Goal: Task Accomplishment & Management: Use online tool/utility

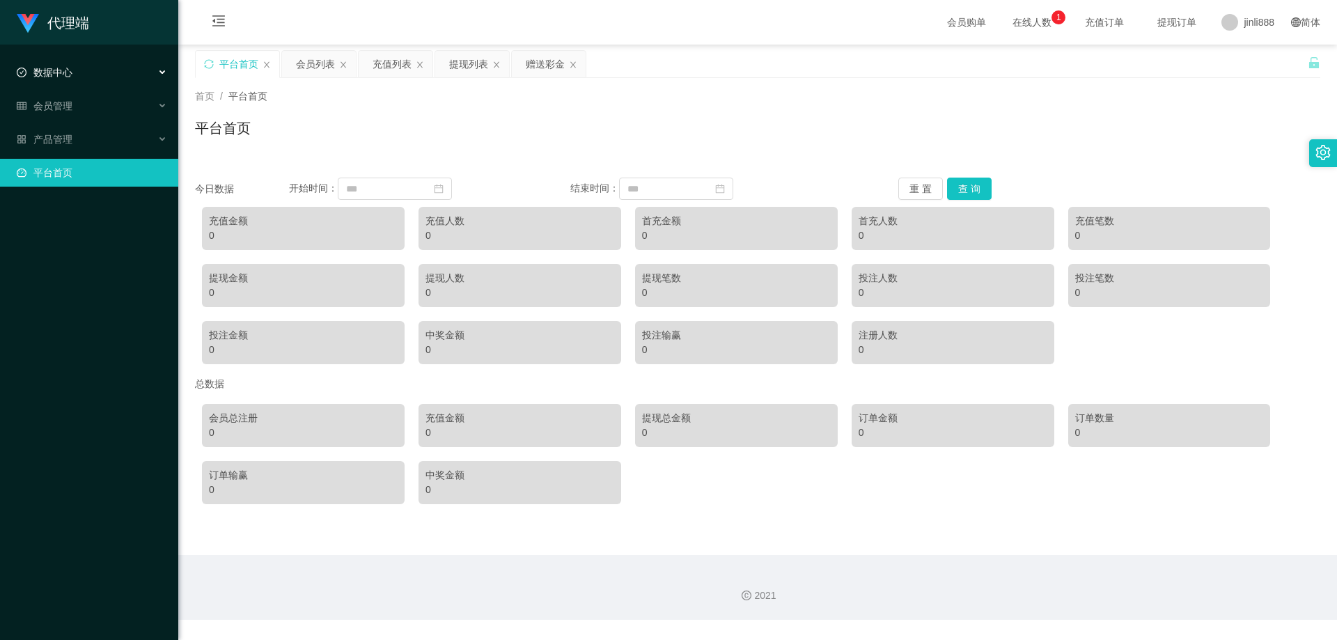
click at [79, 72] on div "数据中心" at bounding box center [89, 72] width 178 height 28
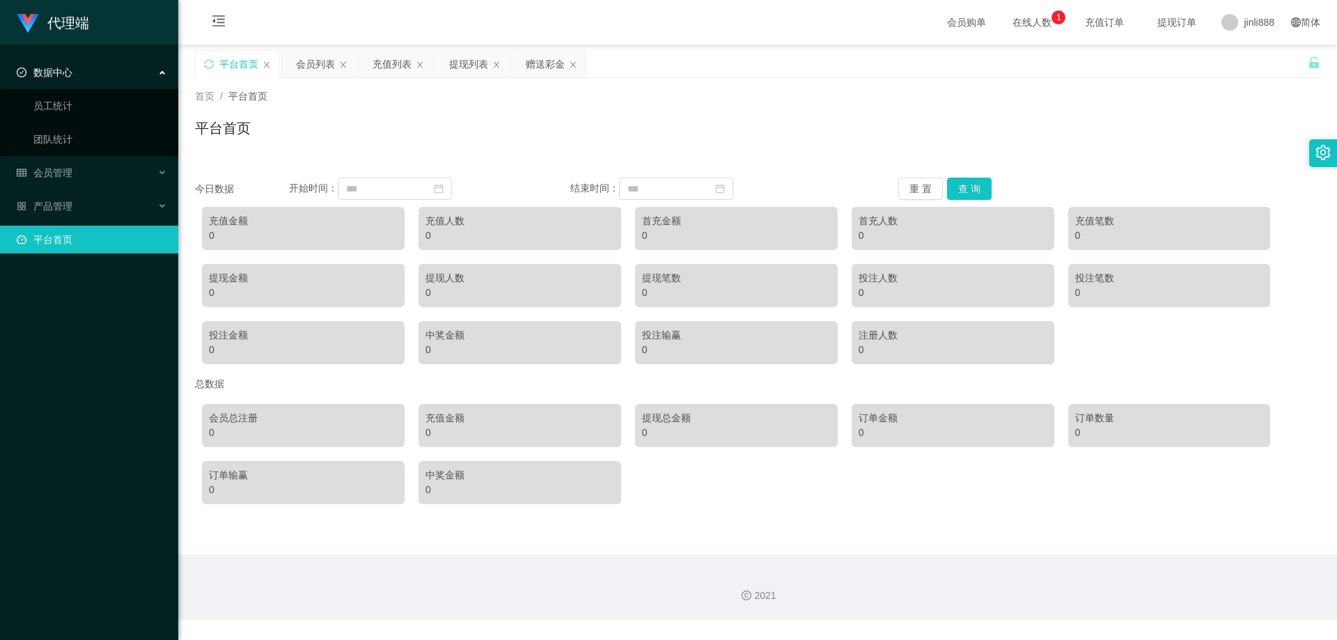
click at [79, 72] on div "数据中心" at bounding box center [89, 72] width 178 height 28
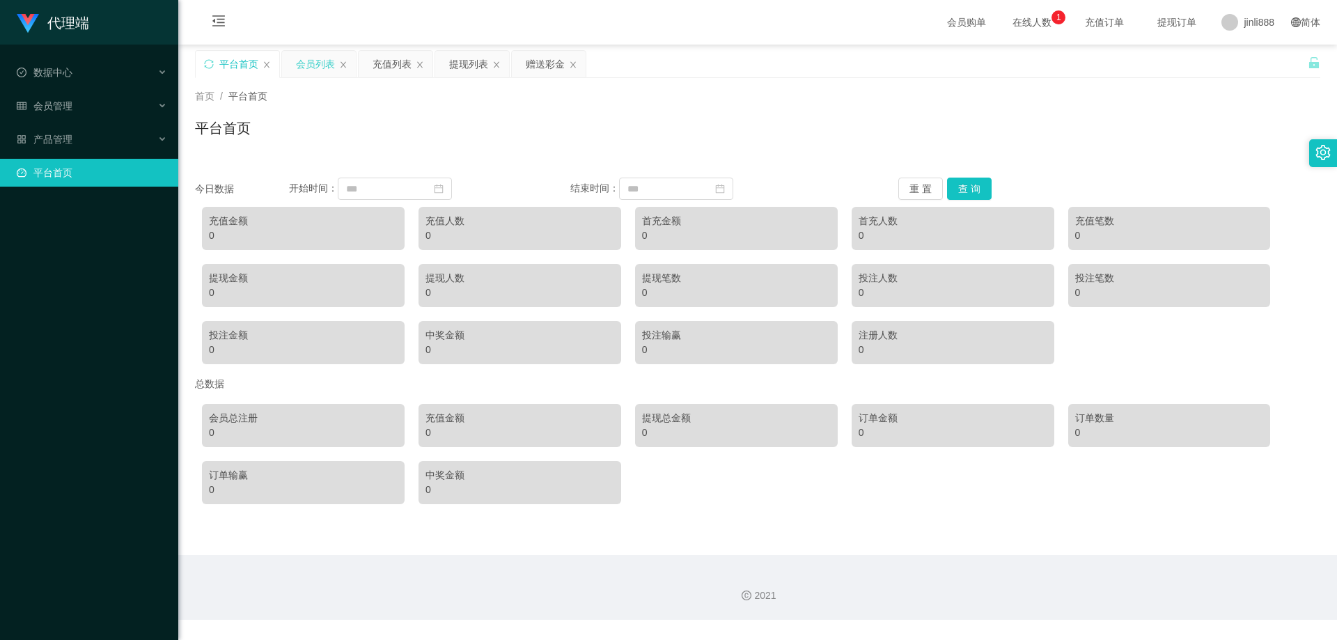
click at [334, 72] on div "会员列表" at bounding box center [315, 64] width 39 height 26
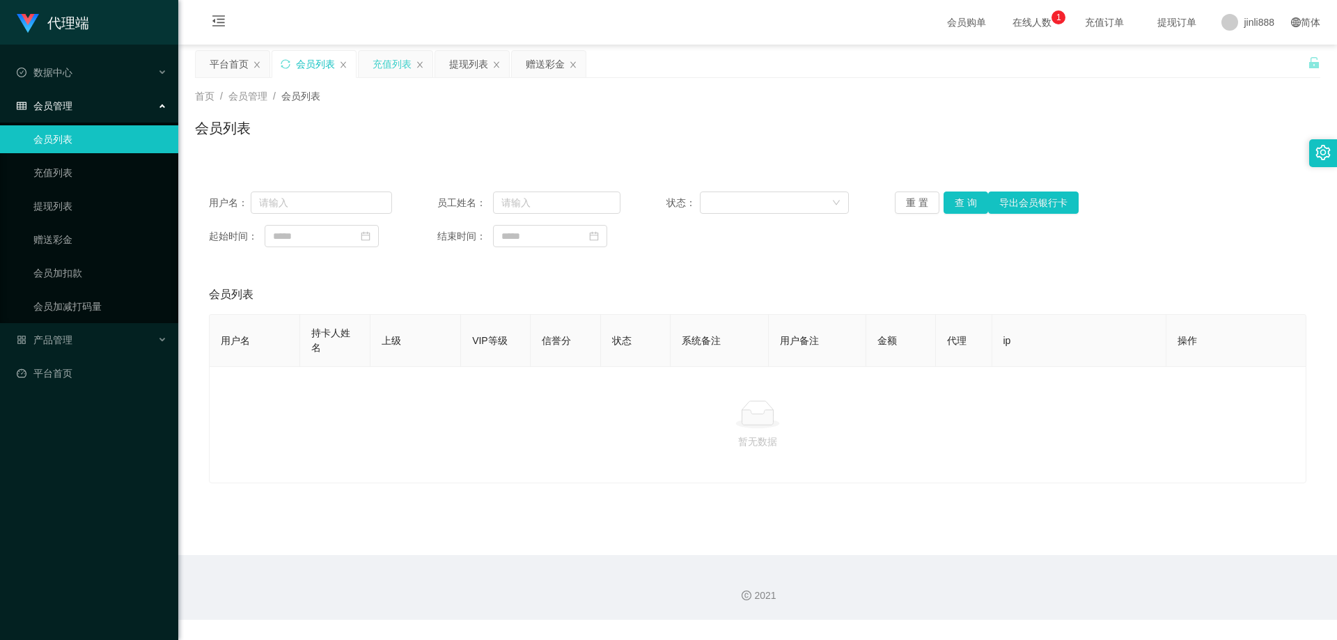
click at [382, 69] on div "充值列表" at bounding box center [391, 64] width 39 height 26
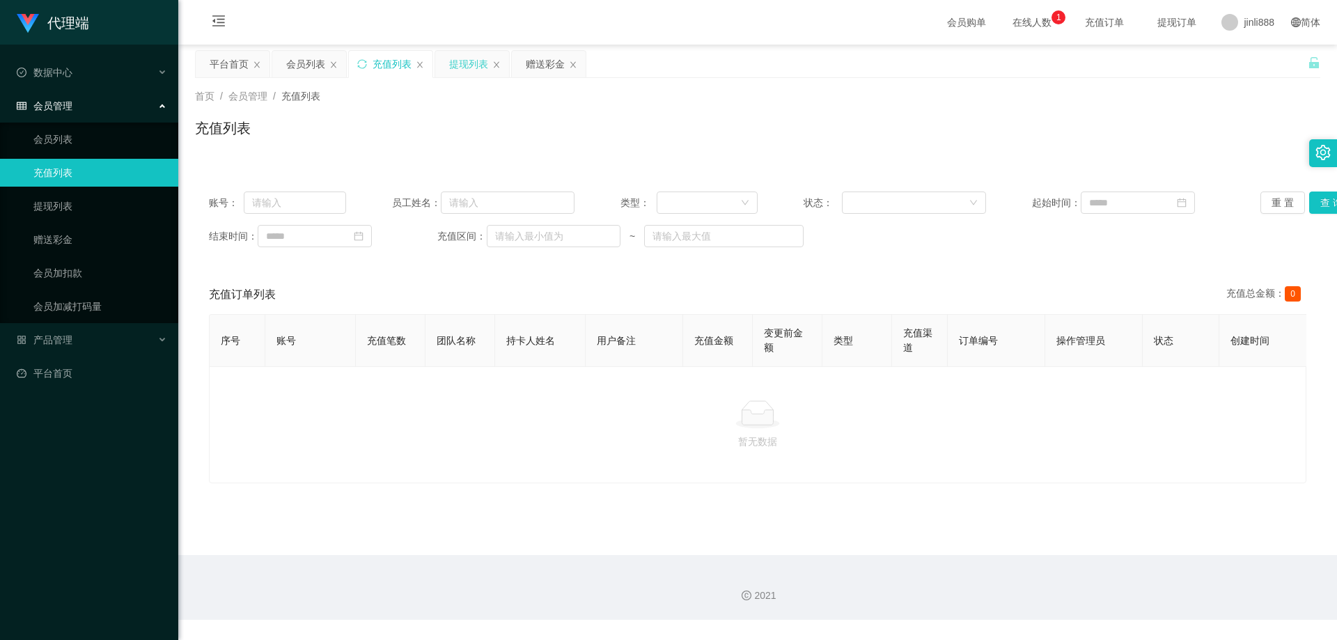
click at [450, 68] on div "提现列表" at bounding box center [468, 64] width 39 height 26
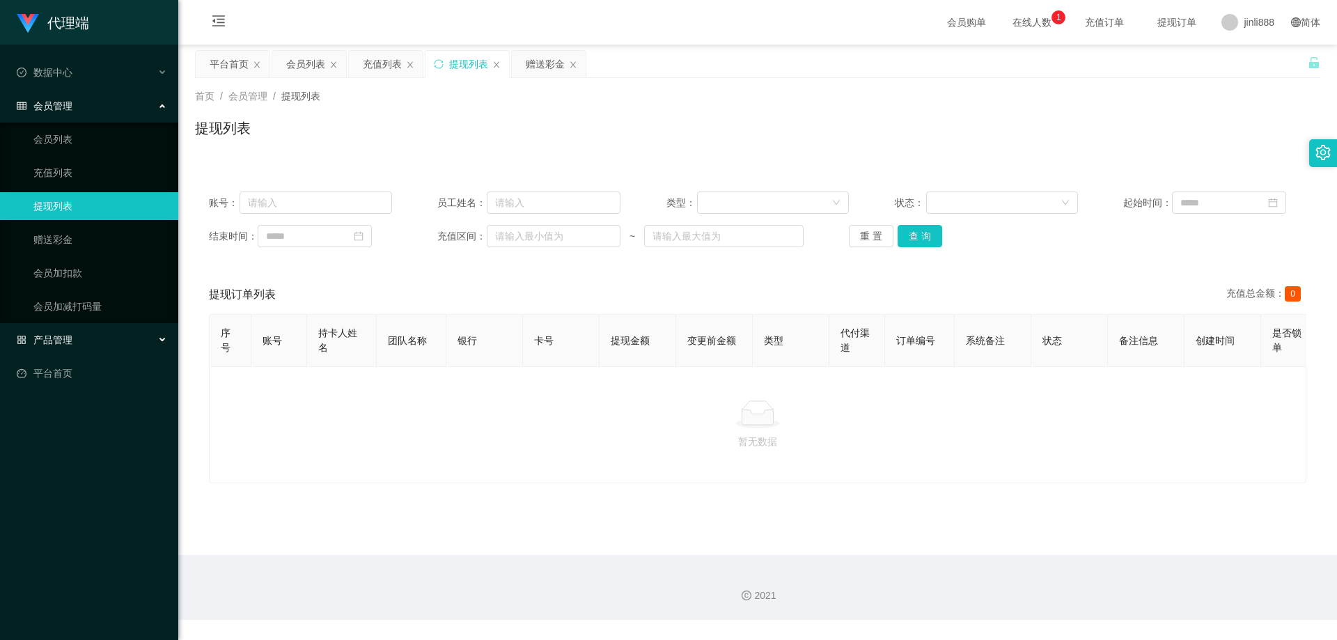
click at [129, 333] on div "产品管理" at bounding box center [89, 340] width 178 height 28
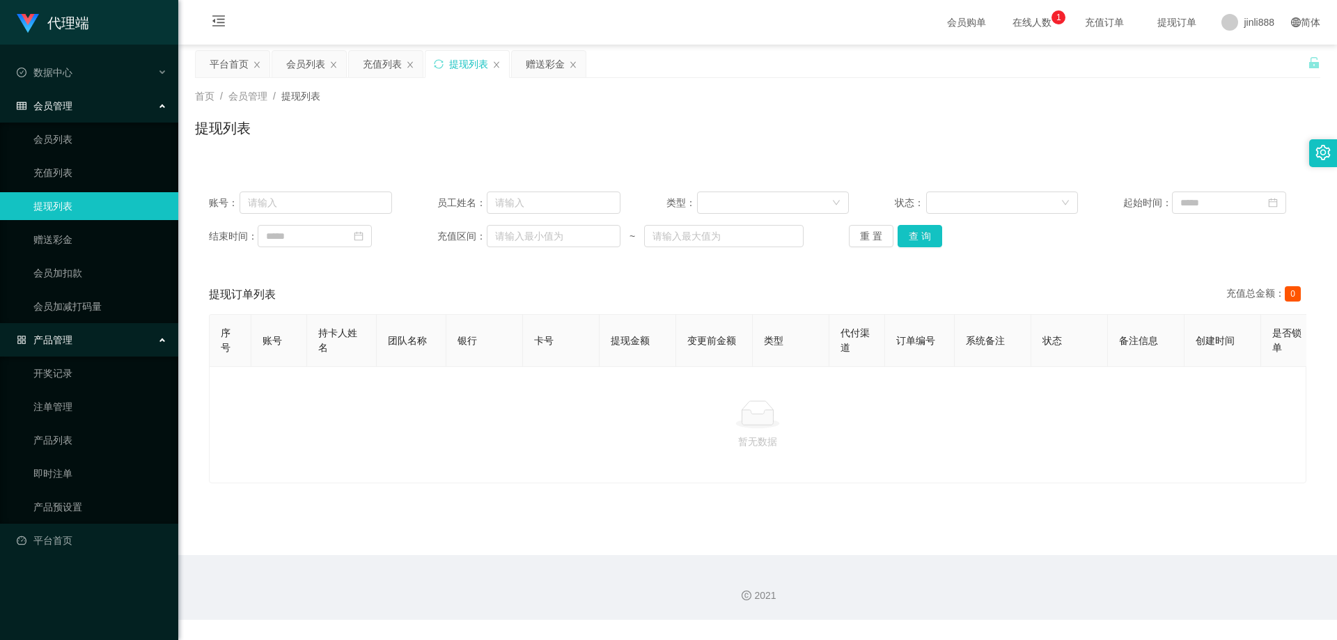
click at [147, 108] on div "会员管理" at bounding box center [89, 106] width 178 height 28
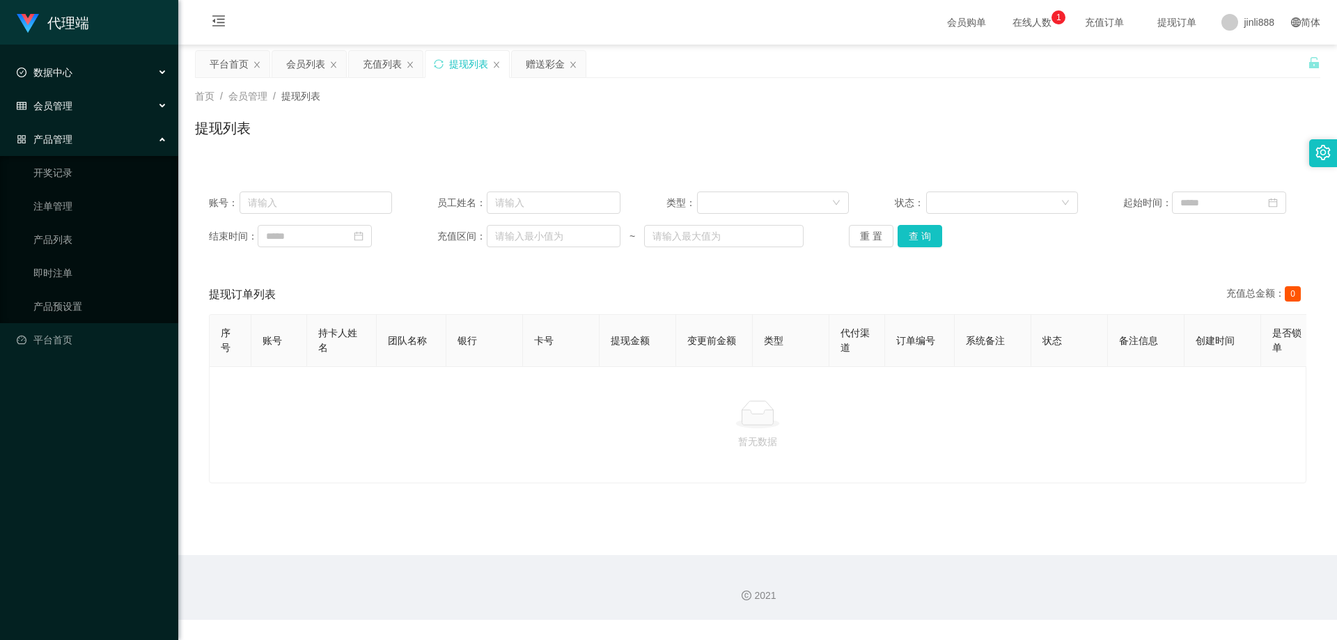
click at [157, 78] on div "数据中心" at bounding box center [89, 72] width 178 height 28
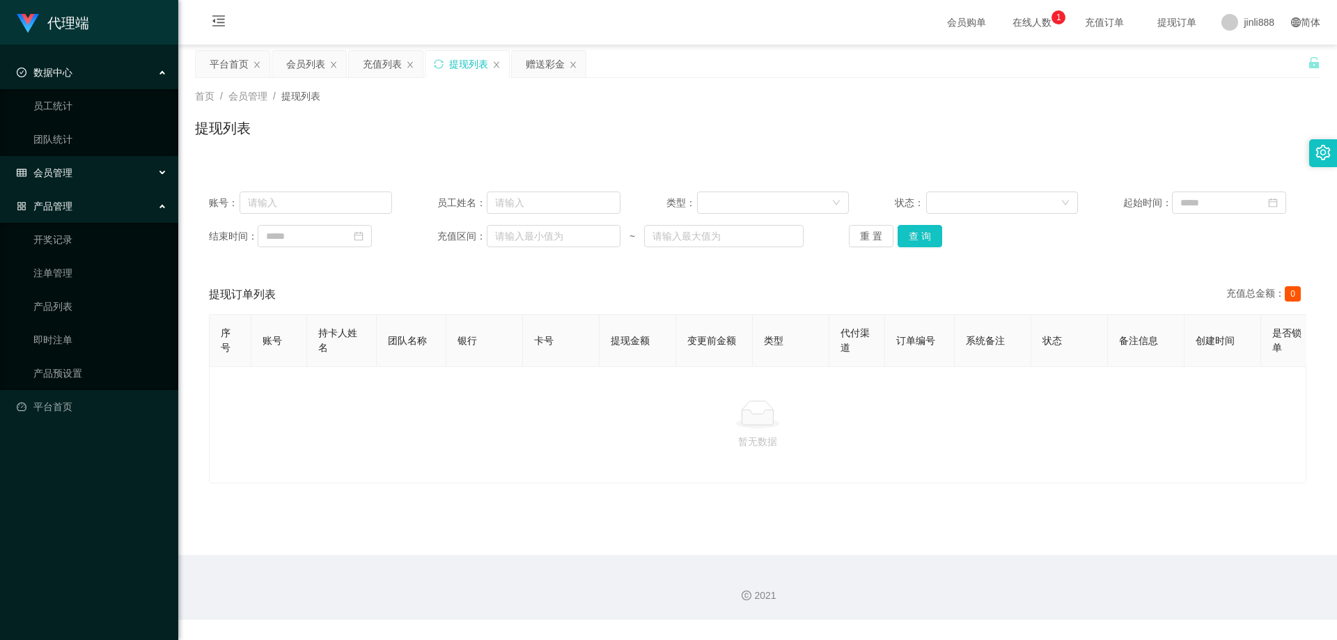
click at [157, 78] on div "数据中心" at bounding box center [89, 72] width 178 height 28
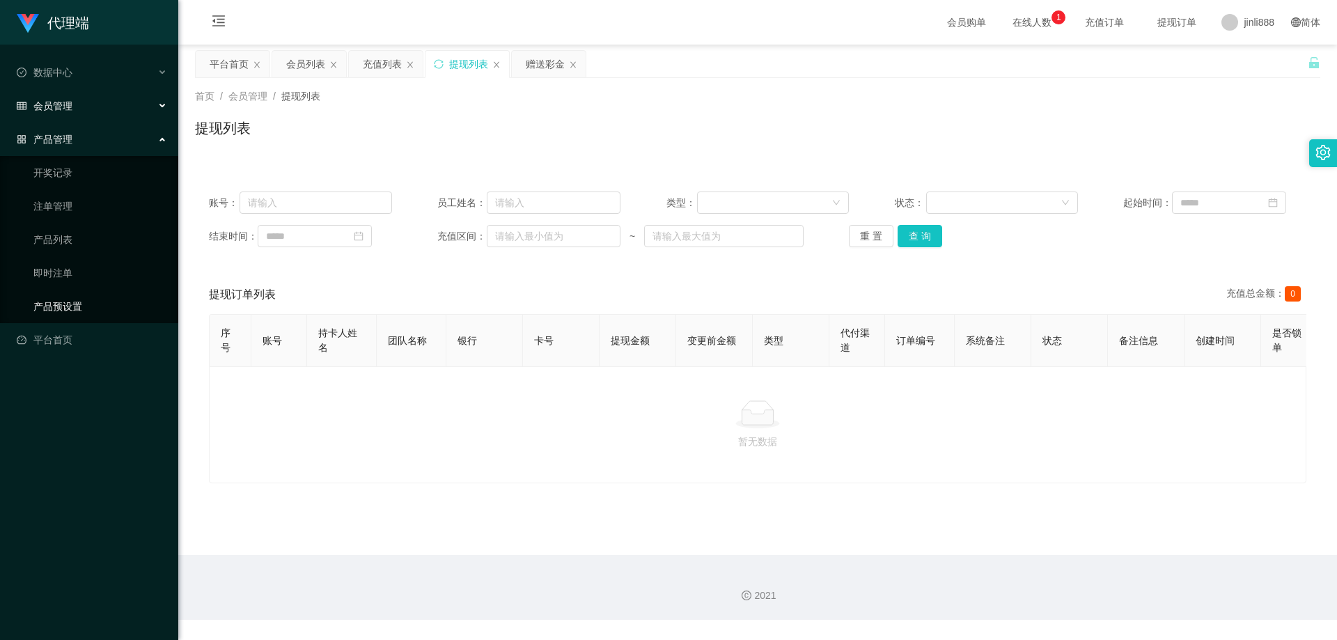
click at [101, 306] on link "产品预设置" at bounding box center [100, 306] width 134 height 28
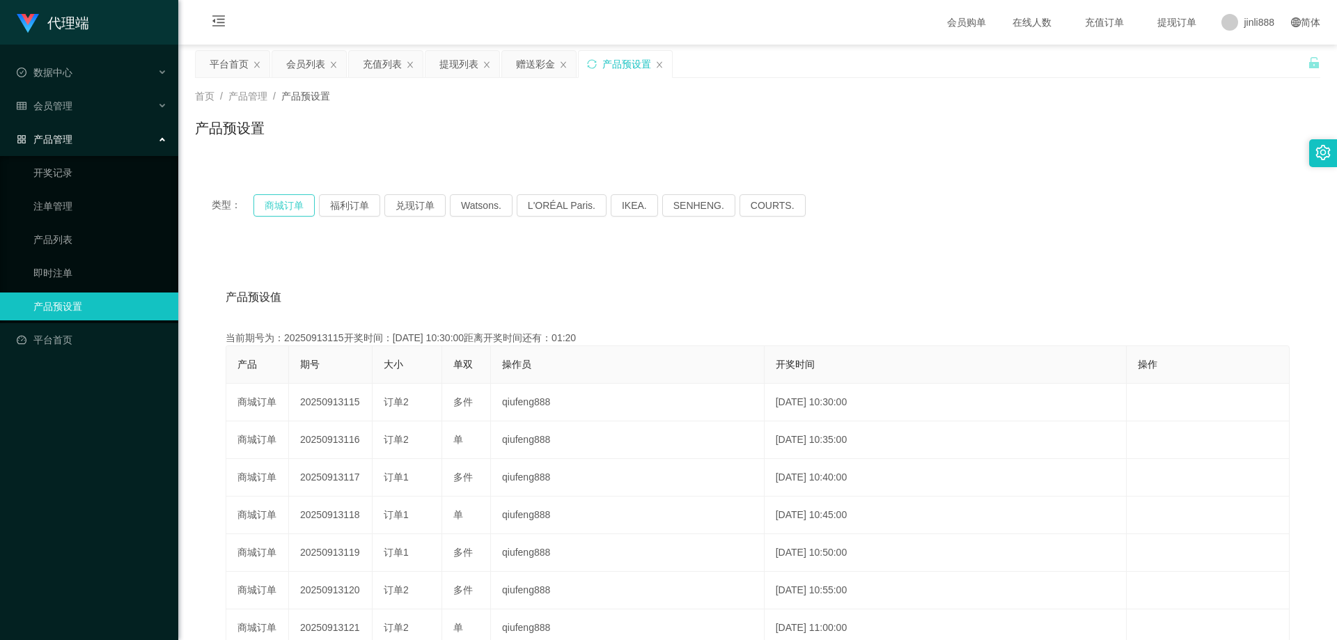
click at [306, 212] on button "商城订单" at bounding box center [283, 205] width 61 height 22
drag, startPoint x: 288, startPoint y: 206, endPoint x: 316, endPoint y: 198, distance: 29.7
click at [288, 206] on button "商城订单" at bounding box center [283, 205] width 61 height 22
click at [336, 194] on div "类型： 商城订单 福利订单 兑现订单 Watsons. L'ORÉAL Paris. IKEA. [GEOGRAPHIC_DATA]. COURTS." at bounding box center [757, 206] width 1125 height 56
click at [338, 205] on button "福利订单" at bounding box center [349, 205] width 61 height 22
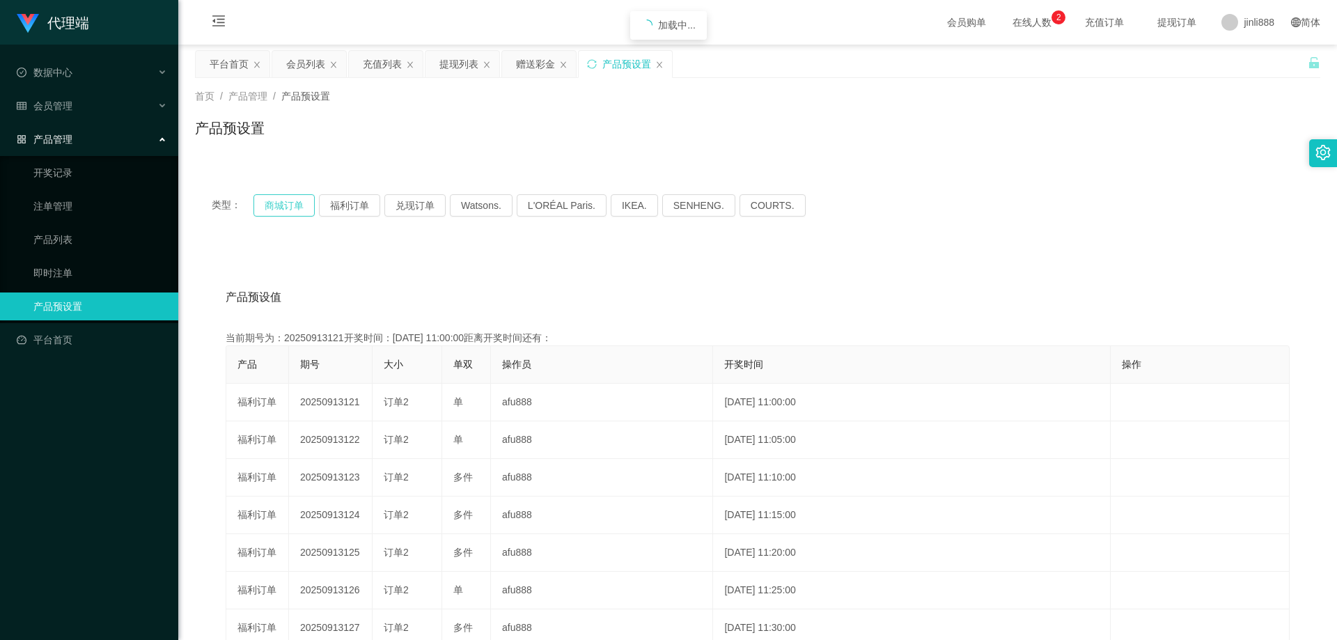
click at [288, 206] on button "商城订单" at bounding box center [283, 205] width 61 height 22
click at [288, 214] on button "商城订单" at bounding box center [283, 205] width 61 height 22
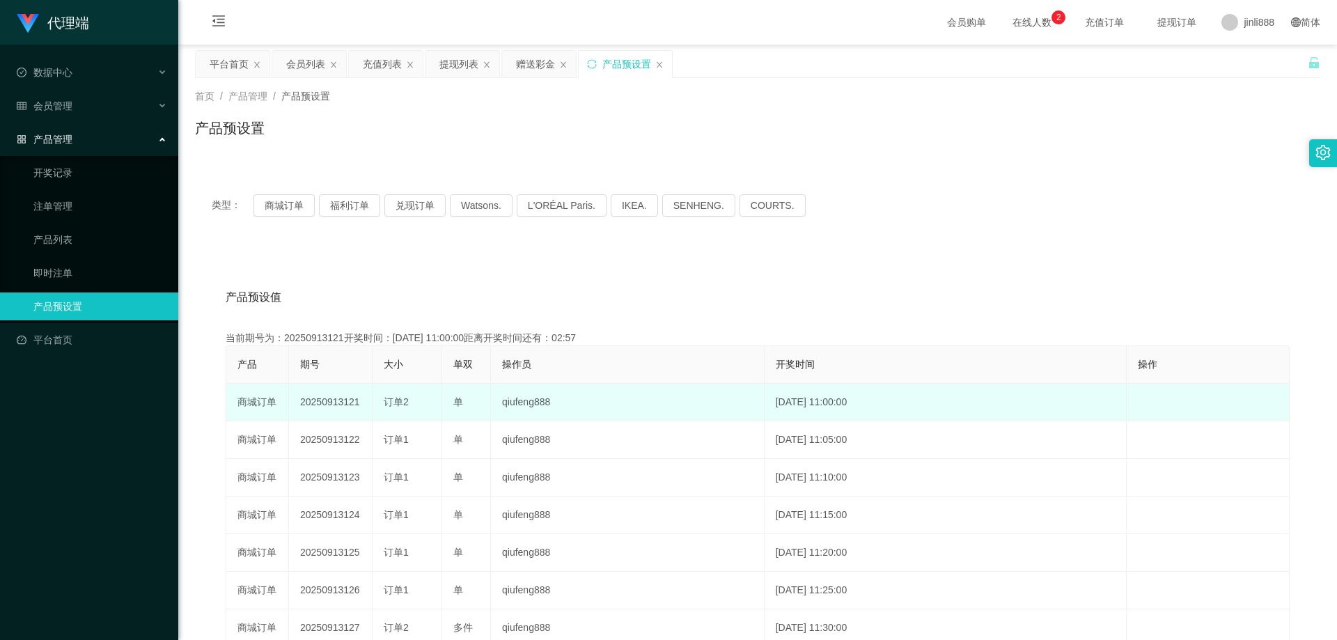
drag, startPoint x: 363, startPoint y: 404, endPoint x: 299, endPoint y: 405, distance: 64.1
click at [299, 405] on td "20250913121" at bounding box center [331, 403] width 84 height 38
copy td "20250913121"
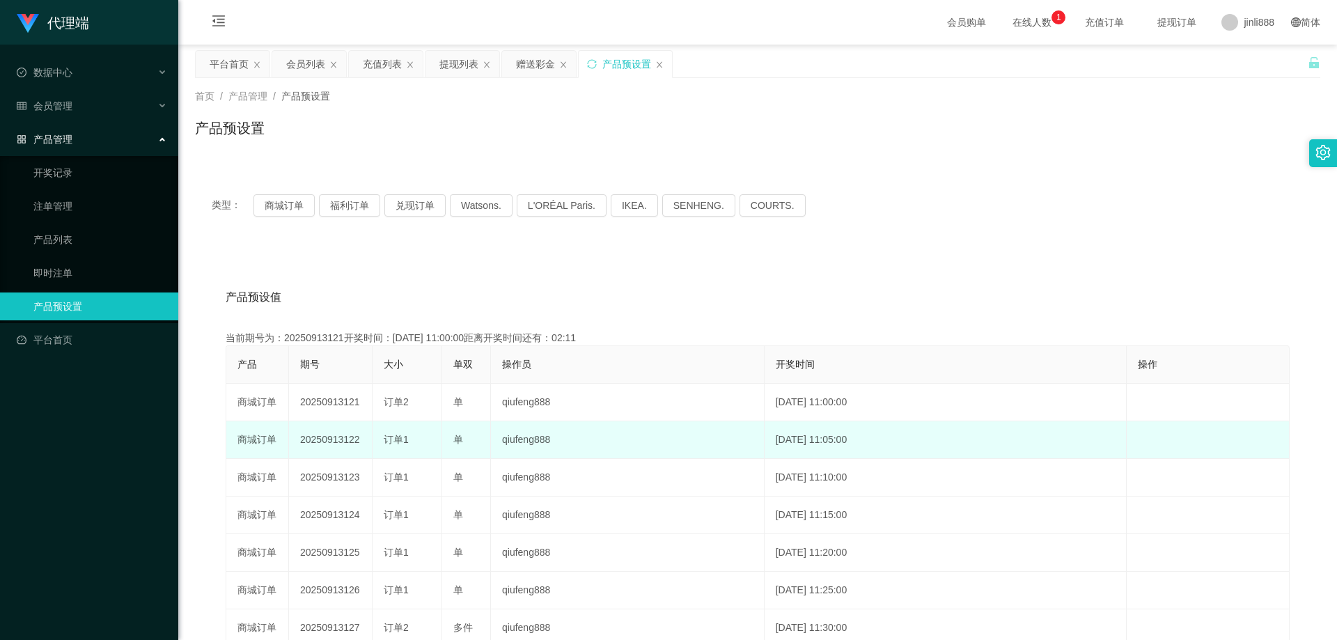
click at [343, 421] on td "20250913122" at bounding box center [331, 440] width 84 height 38
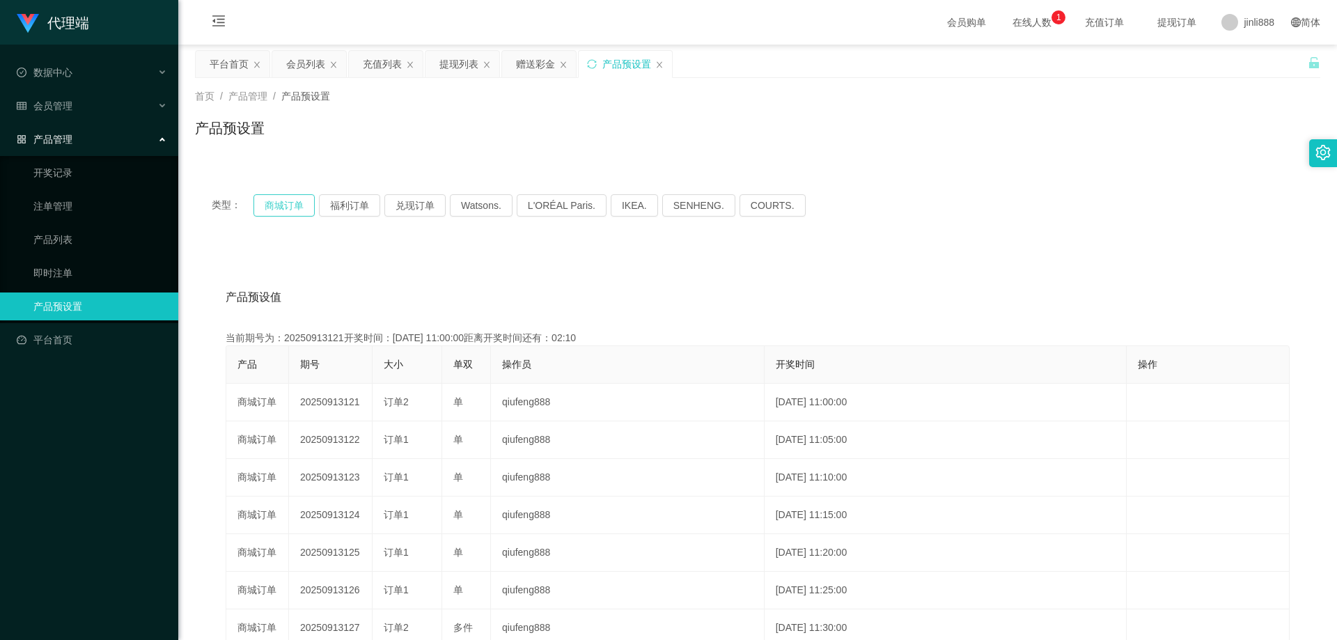
click at [291, 208] on button "商城订单" at bounding box center [283, 205] width 61 height 22
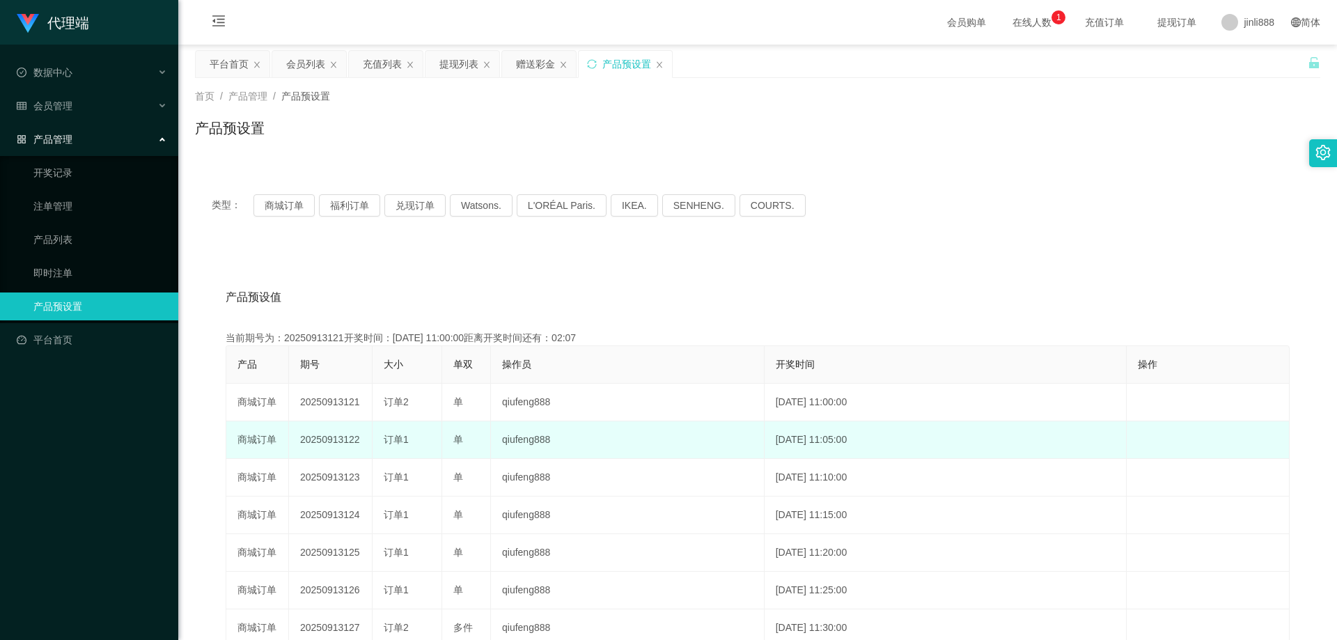
drag, startPoint x: 368, startPoint y: 440, endPoint x: 290, endPoint y: 439, distance: 78.0
click at [290, 439] on td "20250913122" at bounding box center [331, 440] width 84 height 38
copy td "20250913122"
click at [344, 432] on td "20250913122" at bounding box center [331, 440] width 84 height 38
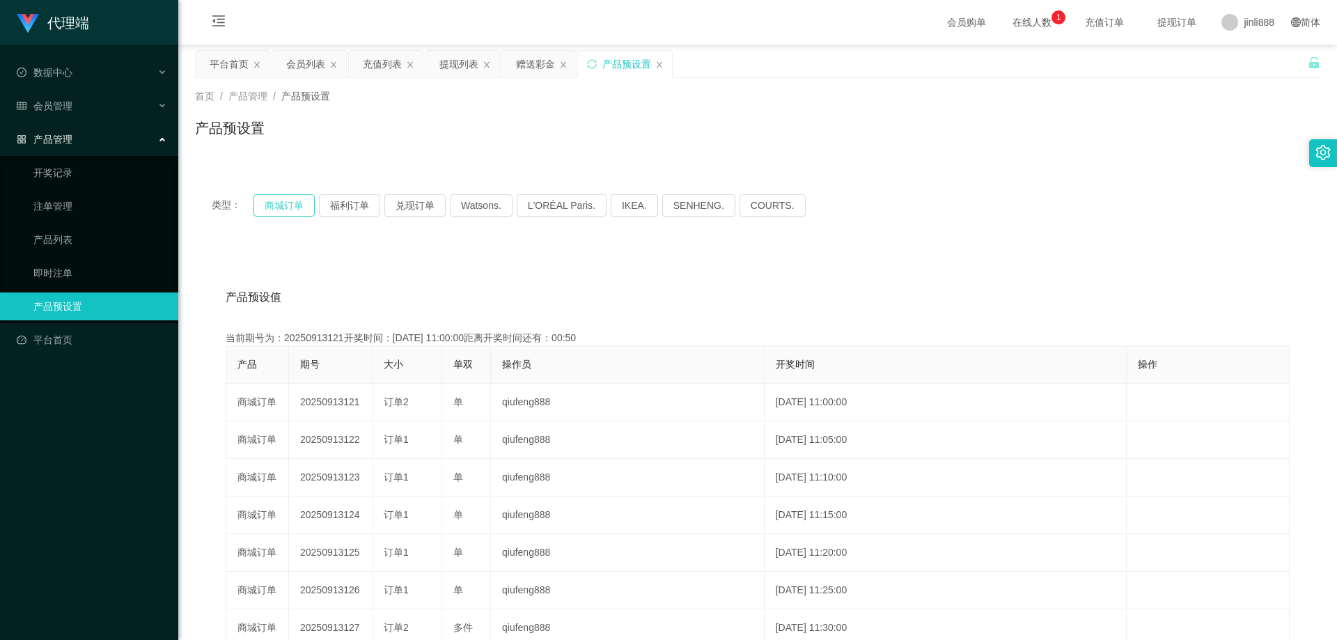
click at [298, 199] on button "商城订单" at bounding box center [283, 205] width 61 height 22
click at [237, 68] on div "平台首页" at bounding box center [229, 64] width 39 height 26
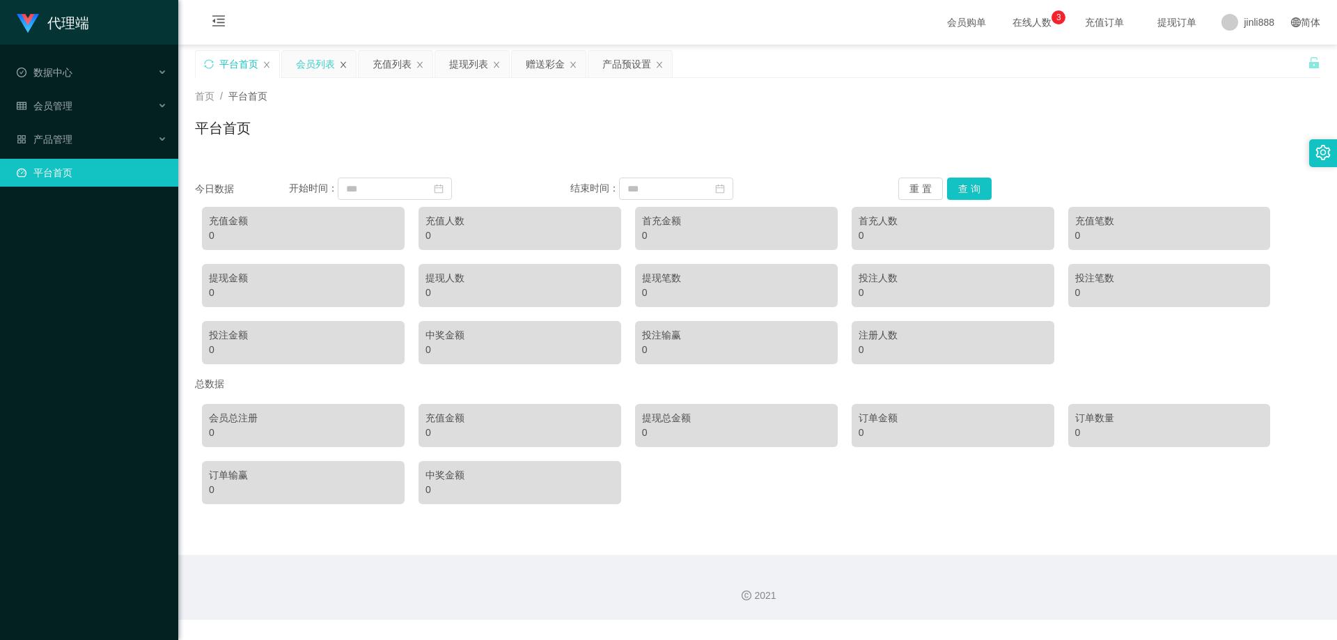
drag, startPoint x: 335, startPoint y: 65, endPoint x: 344, endPoint y: 66, distance: 9.1
click at [335, 65] on div "会员列表" at bounding box center [319, 64] width 74 height 26
click at [394, 74] on div "充值列表" at bounding box center [391, 64] width 39 height 26
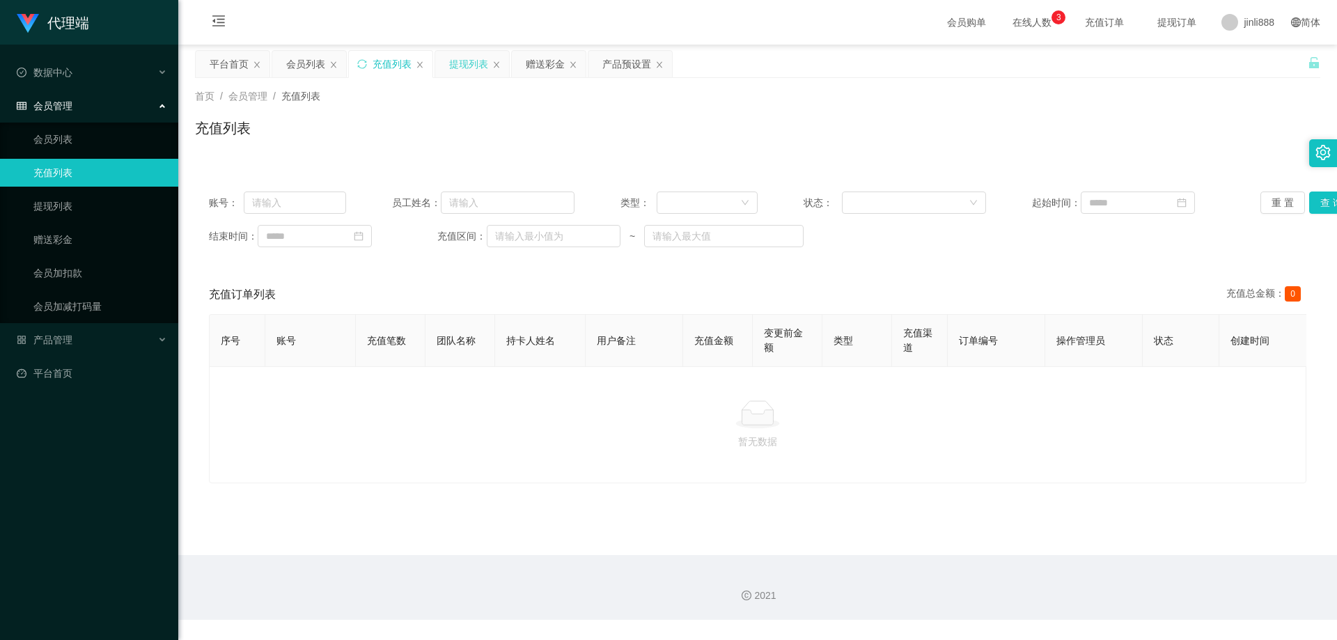
click at [469, 72] on div "提现列表" at bounding box center [468, 64] width 39 height 26
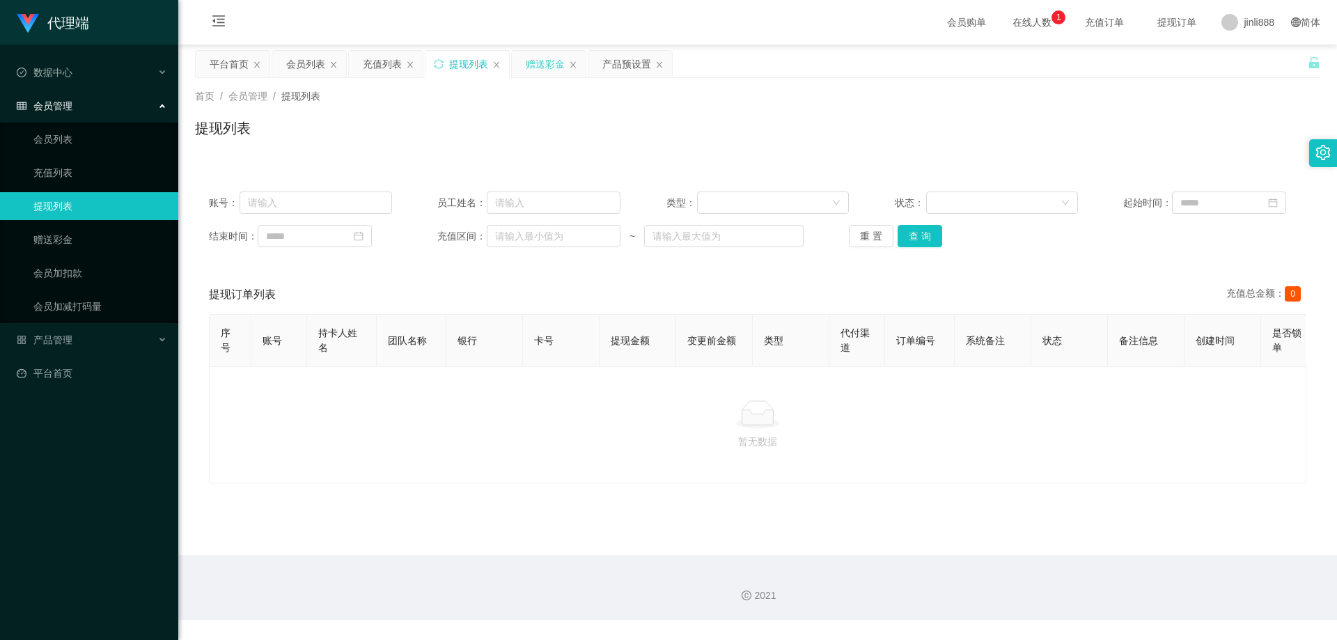
click at [539, 70] on div "赠送彩金" at bounding box center [545, 64] width 39 height 26
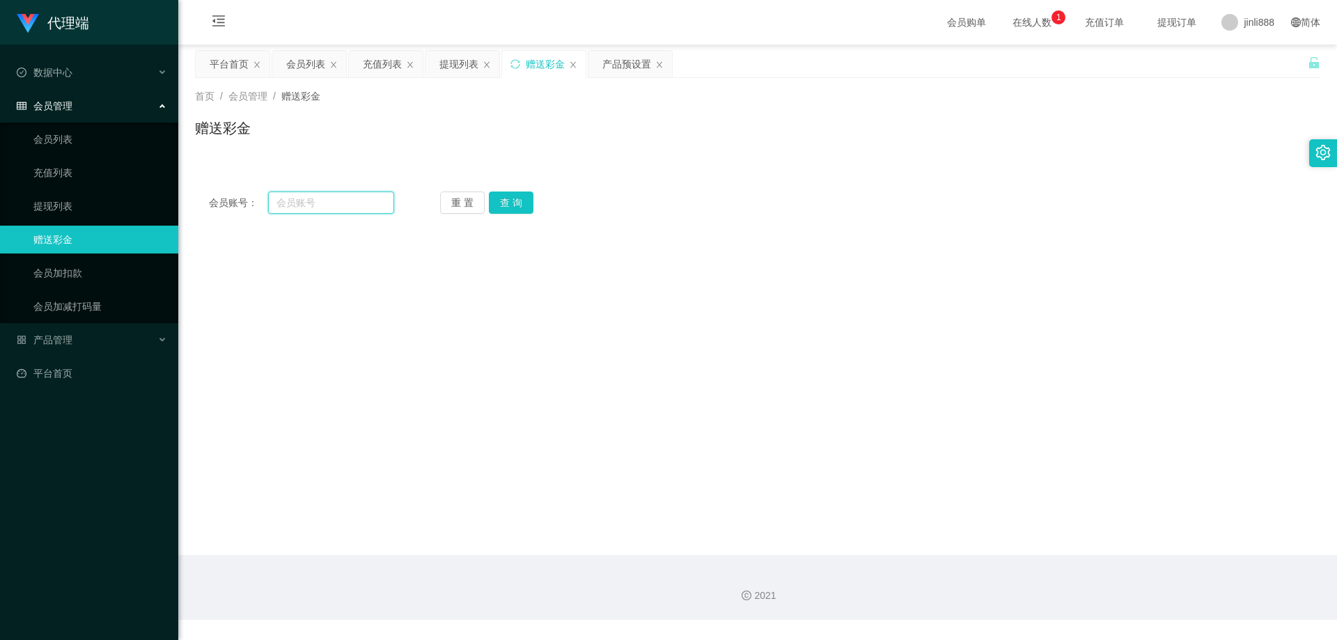
click at [334, 195] on input "text" at bounding box center [331, 202] width 126 height 22
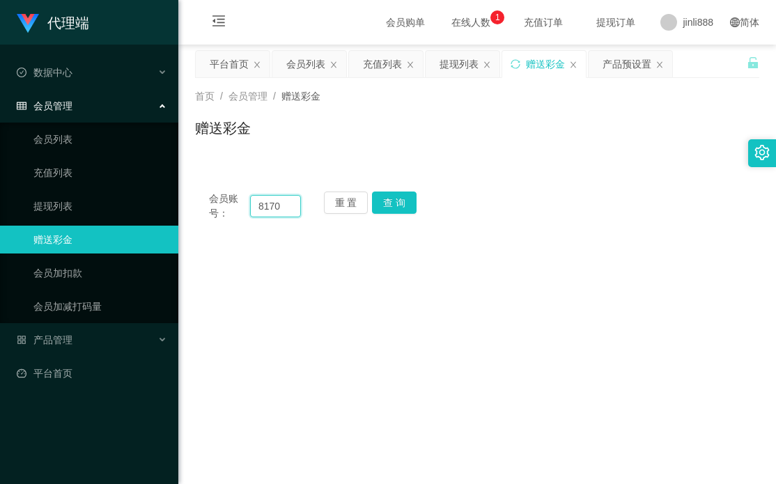
click at [289, 206] on input "8170" at bounding box center [275, 206] width 51 height 22
type input "81706291"
click at [372, 197] on button "查 询" at bounding box center [394, 202] width 45 height 22
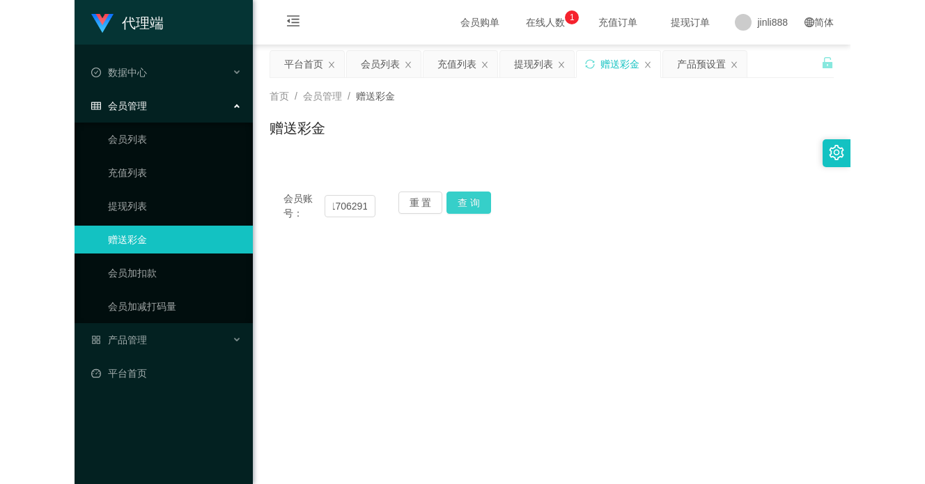
scroll to position [0, 0]
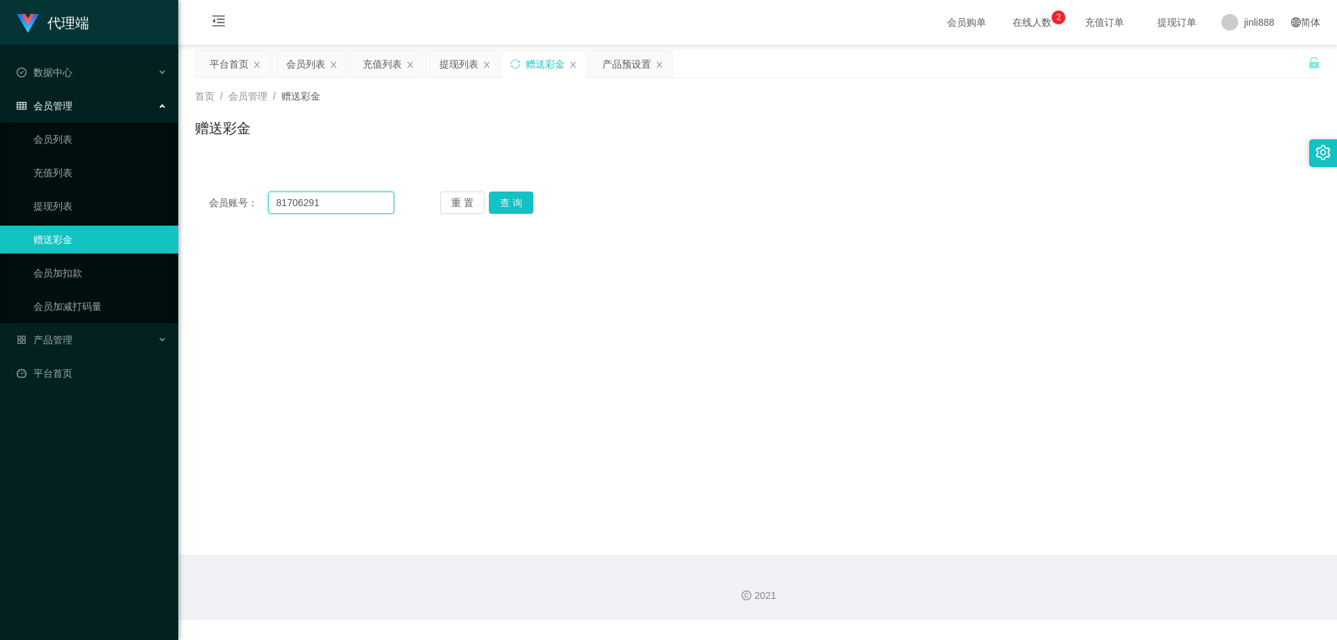
drag, startPoint x: 327, startPoint y: 201, endPoint x: 262, endPoint y: 201, distance: 65.4
click at [262, 201] on div "会员账号： 81706291" at bounding box center [301, 202] width 185 height 22
click at [524, 203] on button "查 询" at bounding box center [511, 202] width 45 height 22
